Goal: Complete application form

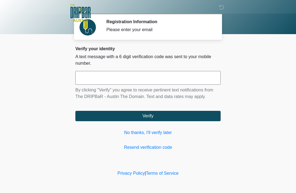
click at [156, 135] on link "No thanks, I'll verify later" at bounding box center [147, 133] width 145 height 7
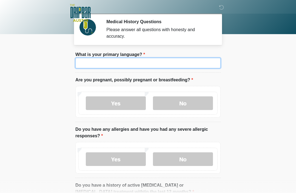
click at [103, 61] on input "What is your primary language?" at bounding box center [147, 63] width 145 height 10
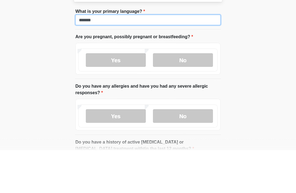
type input "*******"
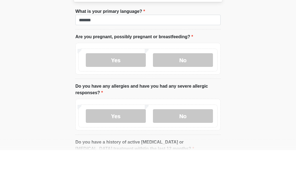
click at [188, 97] on label "No" at bounding box center [183, 104] width 60 height 14
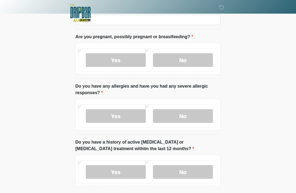
click at [190, 120] on label "No" at bounding box center [183, 116] width 60 height 14
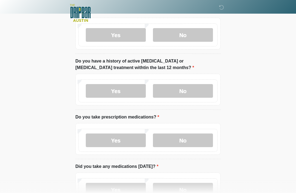
scroll to position [126, 0]
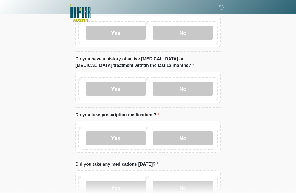
click at [192, 86] on label "No" at bounding box center [183, 89] width 60 height 14
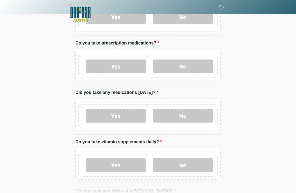
scroll to position [201, 0]
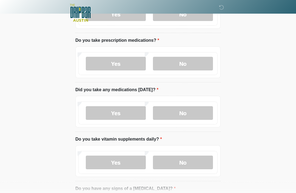
click at [108, 67] on label "Yes" at bounding box center [116, 64] width 60 height 14
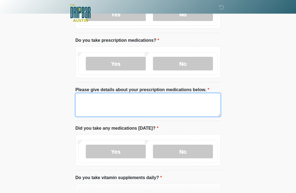
click at [112, 97] on textarea "Please give details about your prescription medications below." at bounding box center [147, 105] width 145 height 24
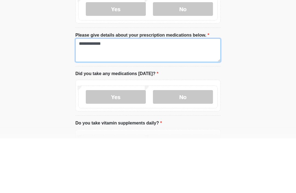
type textarea "**********"
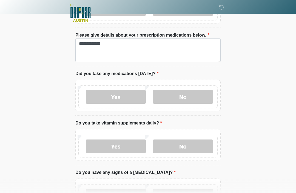
click at [192, 96] on label "No" at bounding box center [183, 97] width 60 height 14
click at [184, 145] on label "No" at bounding box center [183, 147] width 60 height 14
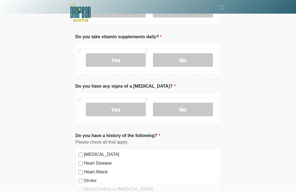
scroll to position [343, 0]
click at [190, 108] on label "No" at bounding box center [183, 110] width 60 height 14
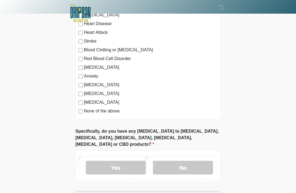
scroll to position [495, 0]
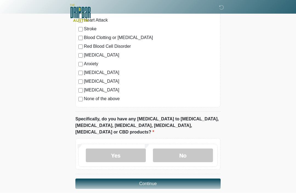
click at [189, 149] on label "No" at bounding box center [183, 156] width 60 height 14
click at [166, 179] on button "Continue" at bounding box center [147, 184] width 145 height 10
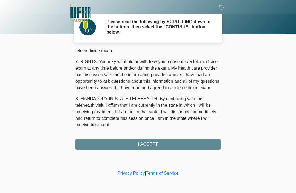
scroll to position [240, 0]
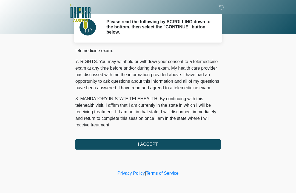
click at [158, 144] on button "I ACCEPT" at bounding box center [147, 145] width 145 height 10
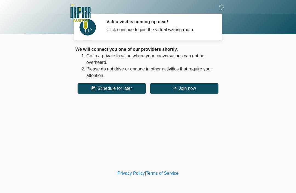
click at [190, 89] on button "Join now" at bounding box center [184, 88] width 68 height 10
